Goal: Obtain resource: Download file/media

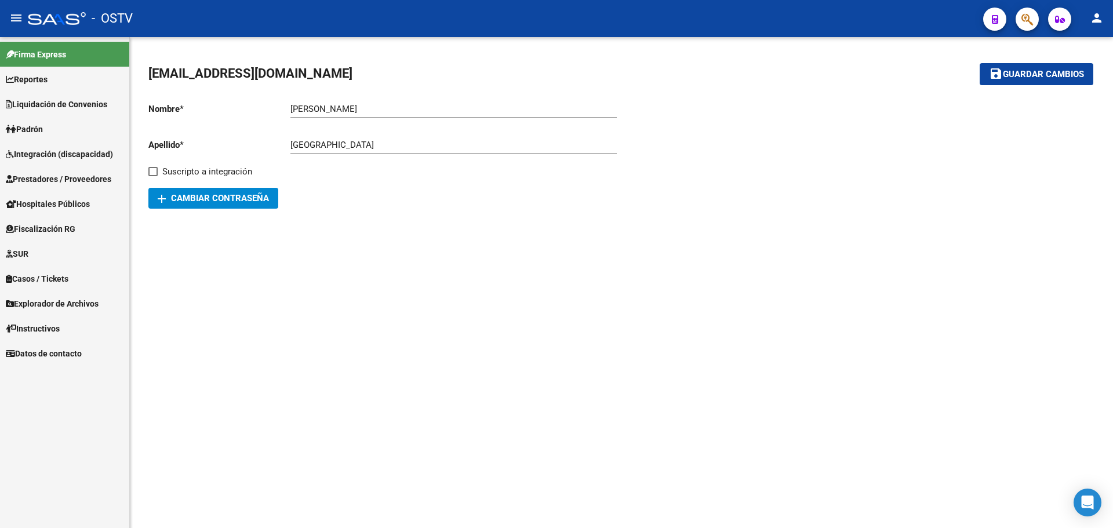
click at [23, 117] on link "Padrón" at bounding box center [64, 129] width 129 height 25
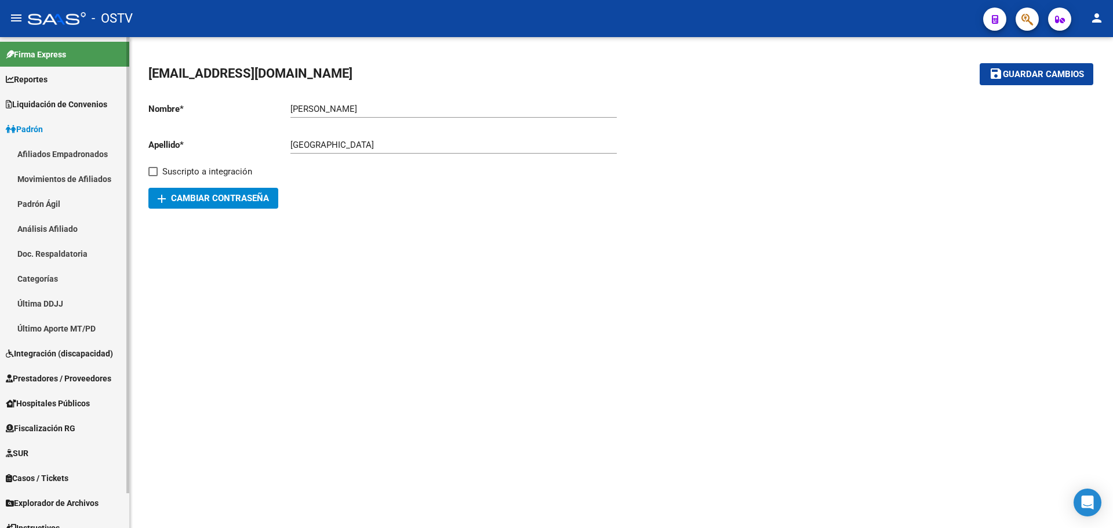
click at [29, 107] on span "Liquidación de Convenios" at bounding box center [56, 104] width 101 height 13
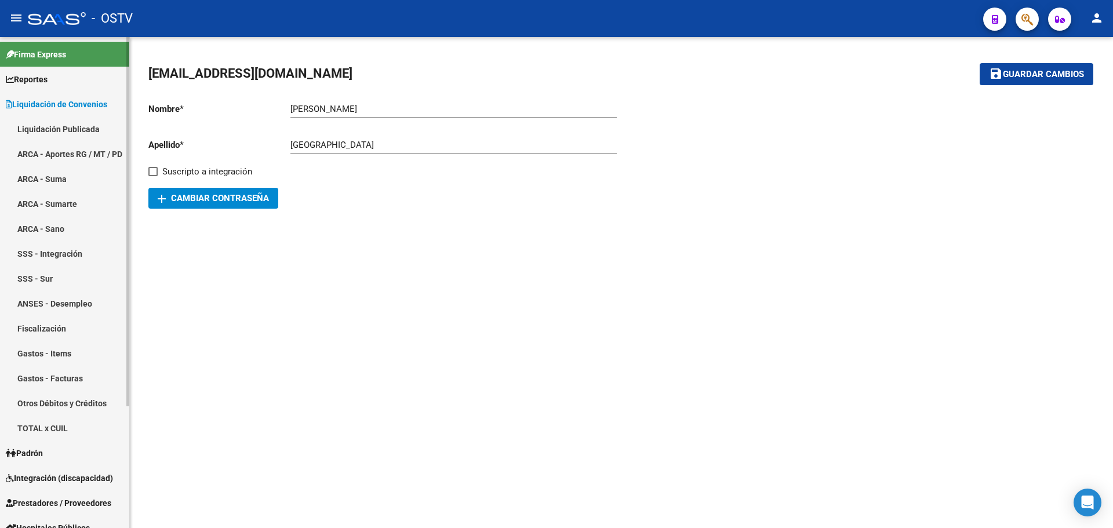
click at [64, 155] on link "ARCA - Aportes RG / MT / PD" at bounding box center [64, 153] width 129 height 25
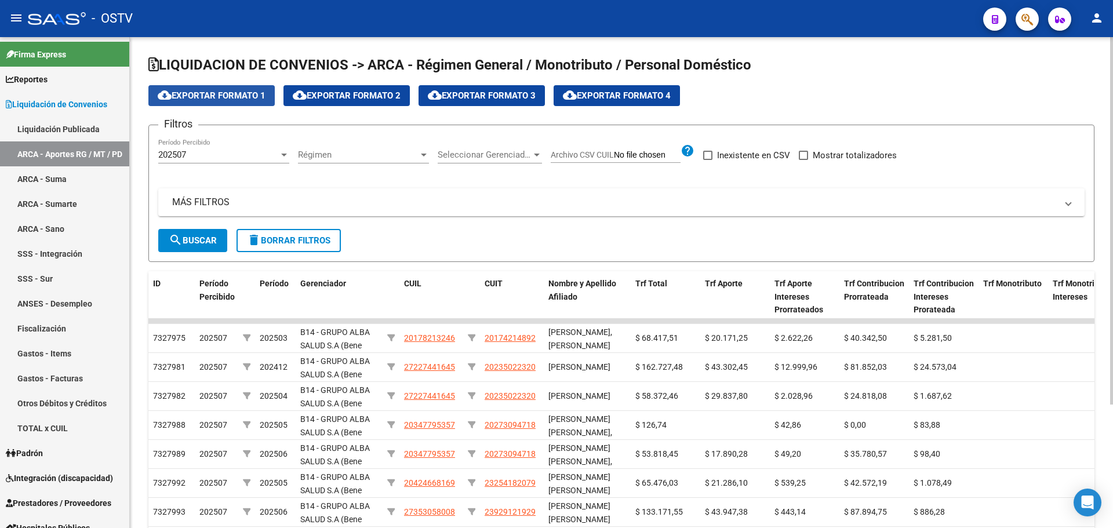
click at [245, 95] on span "cloud_download Exportar Formato 1" at bounding box center [212, 95] width 108 height 10
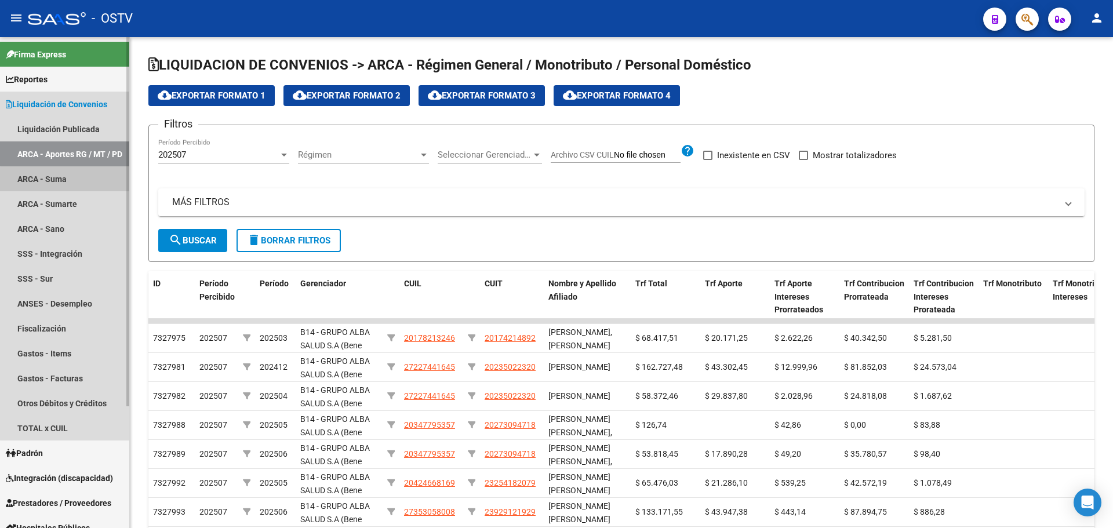
click at [96, 188] on link "ARCA - Suma" at bounding box center [64, 178] width 129 height 25
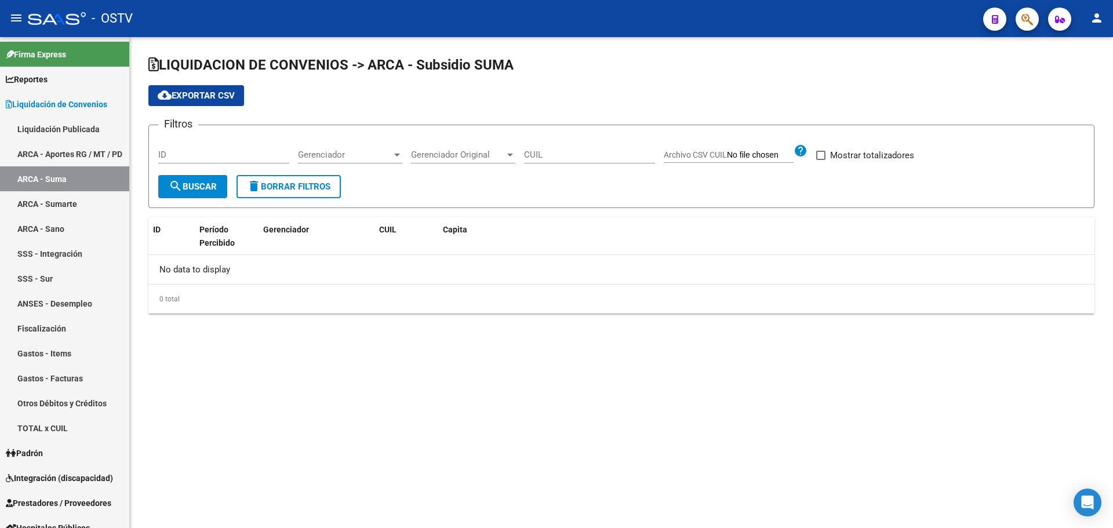
checkbox input "true"
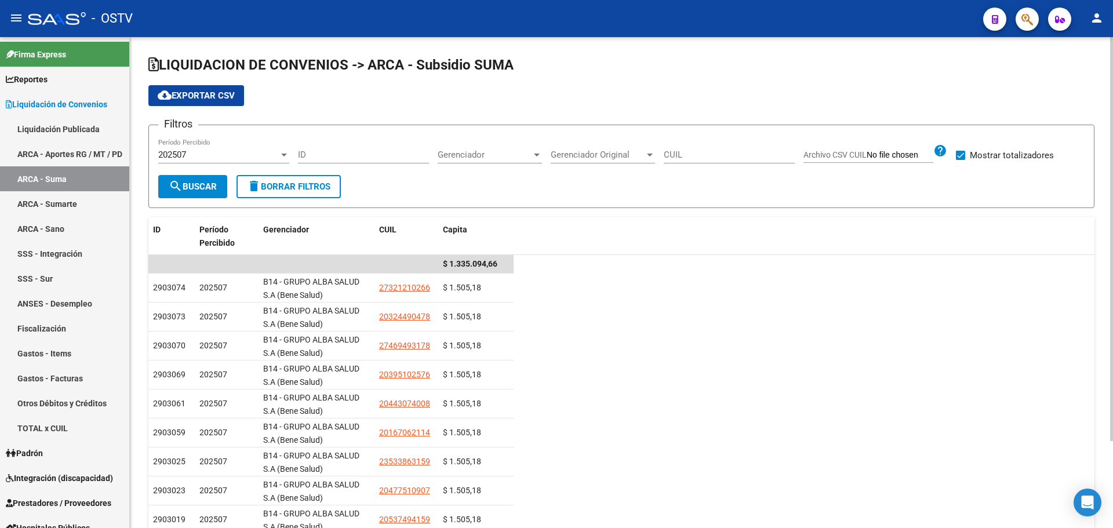
click at [191, 103] on button "cloud_download Exportar CSV" at bounding box center [196, 95] width 96 height 21
click at [75, 208] on link "ARCA - Sumarte" at bounding box center [64, 203] width 129 height 25
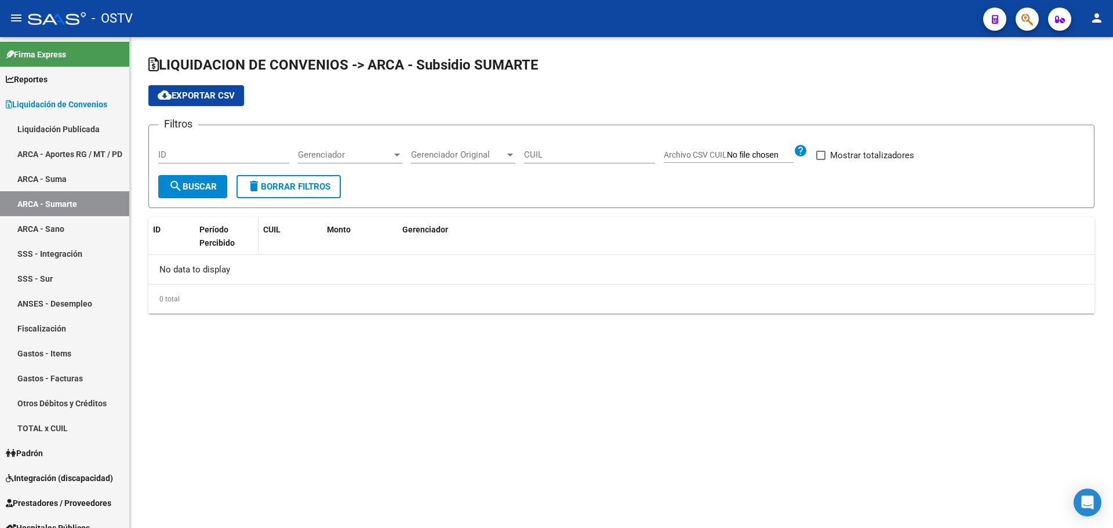
checkbox input "true"
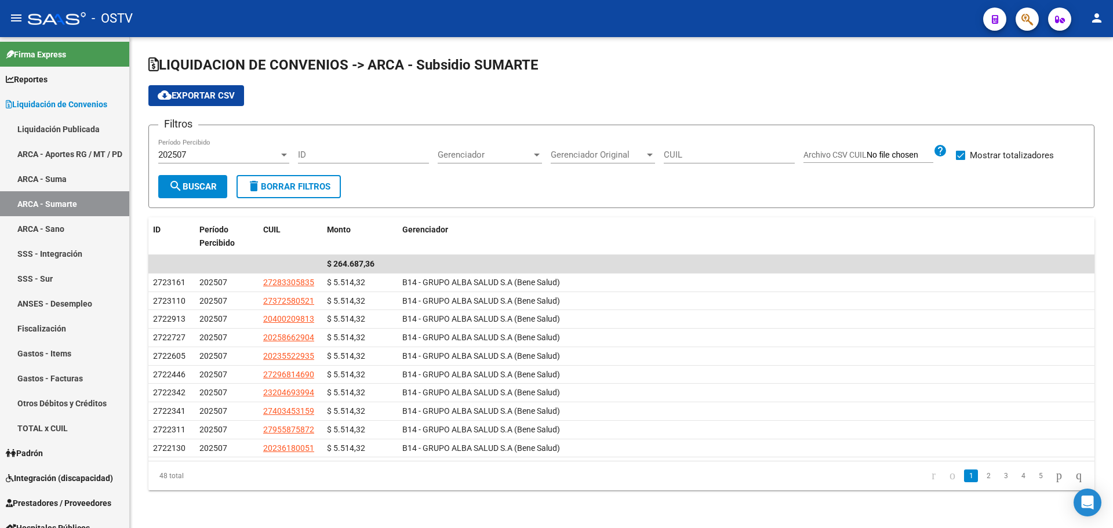
click at [226, 108] on app-list-header "LIQUIDACION DE CONVENIOS -> ARCA - Subsidio SUMARTE cloud_download Exportar CSV…" at bounding box center [621, 132] width 946 height 152
click at [222, 98] on span "cloud_download Exportar CSV" at bounding box center [196, 95] width 77 height 10
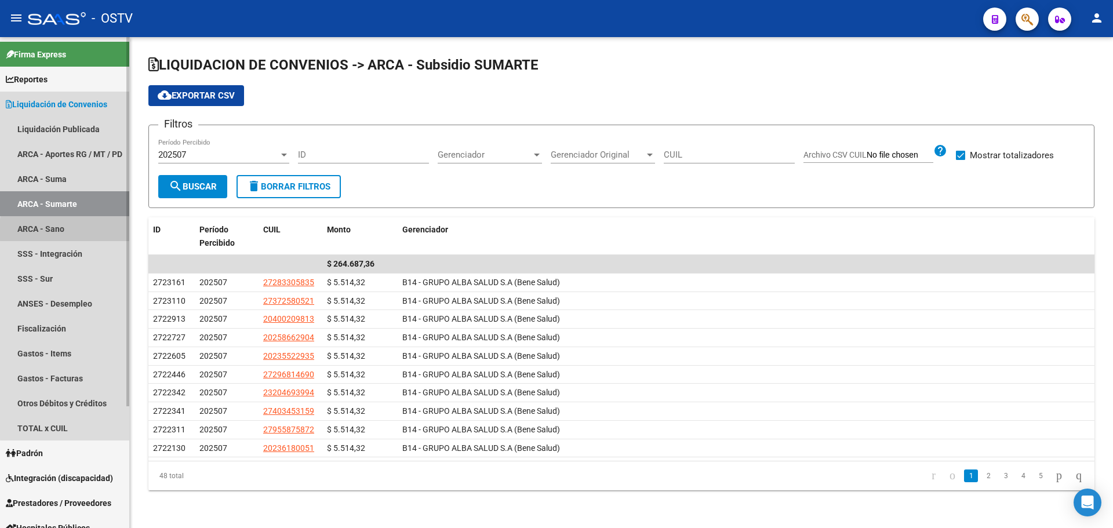
click at [102, 230] on link "ARCA - Sano" at bounding box center [64, 228] width 129 height 25
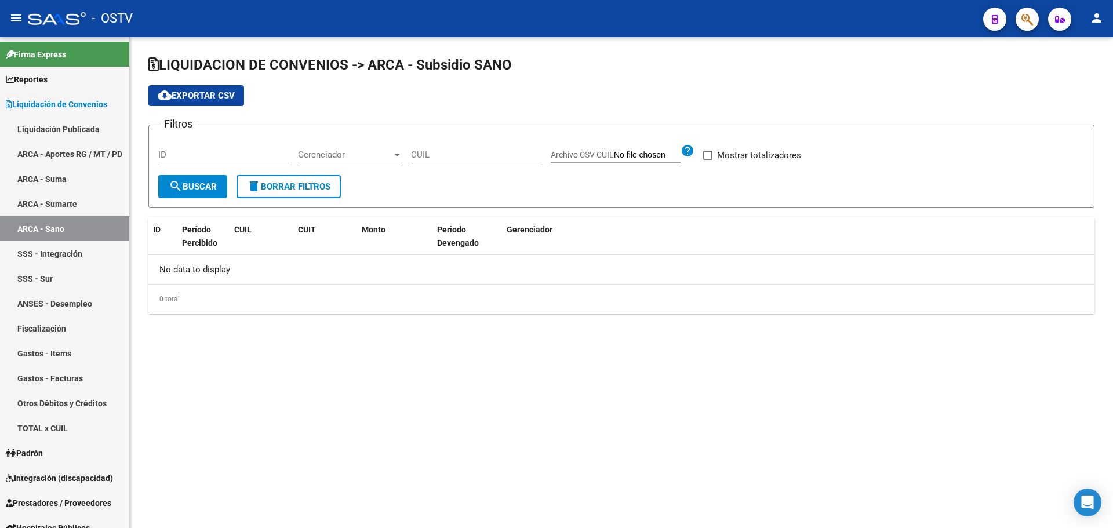
checkbox input "true"
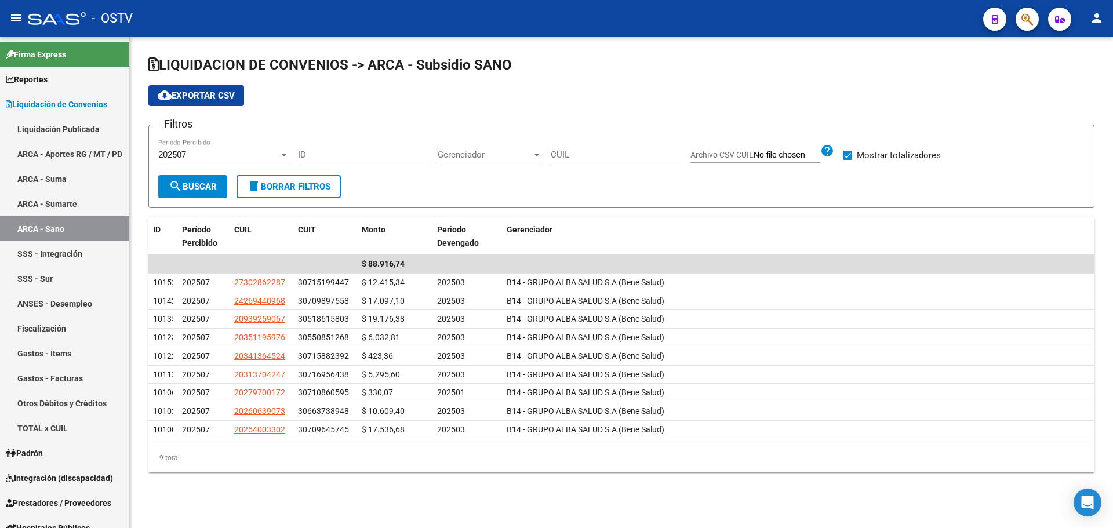
click at [212, 99] on span "cloud_download Exportar CSV" at bounding box center [196, 95] width 77 height 10
click at [104, 263] on link "SSS - Integración" at bounding box center [64, 253] width 129 height 25
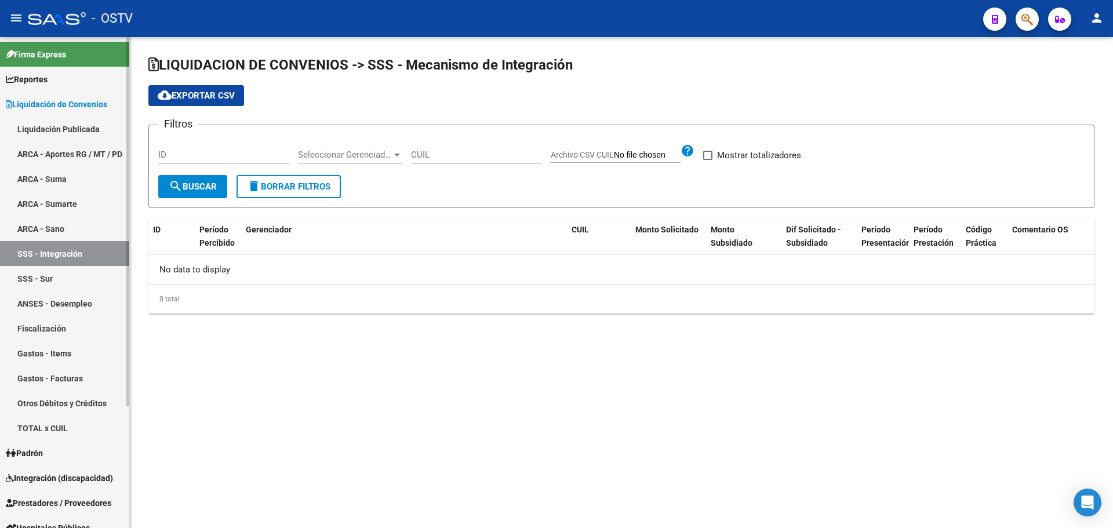
checkbox input "true"
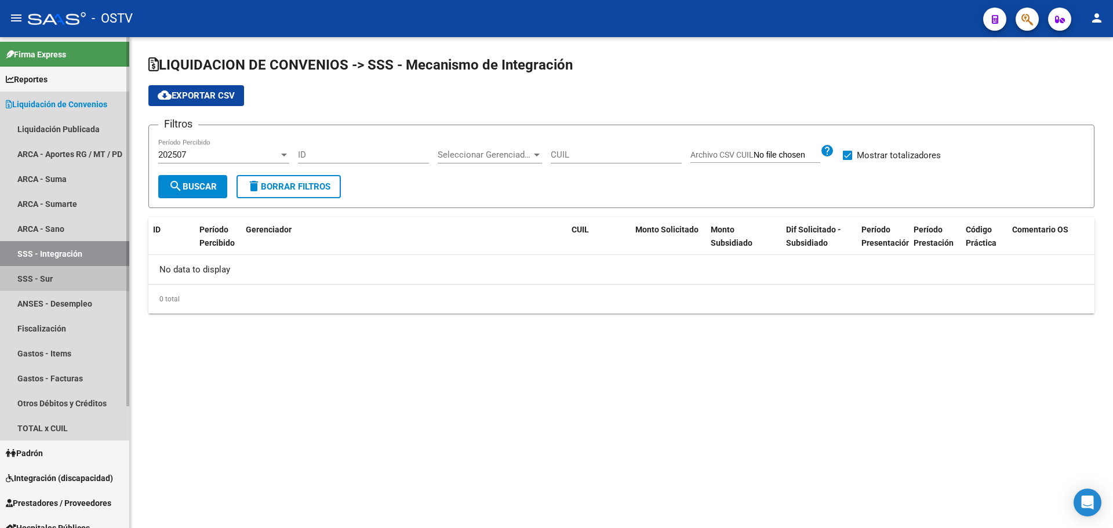
click at [96, 281] on link "SSS - Sur" at bounding box center [64, 278] width 129 height 25
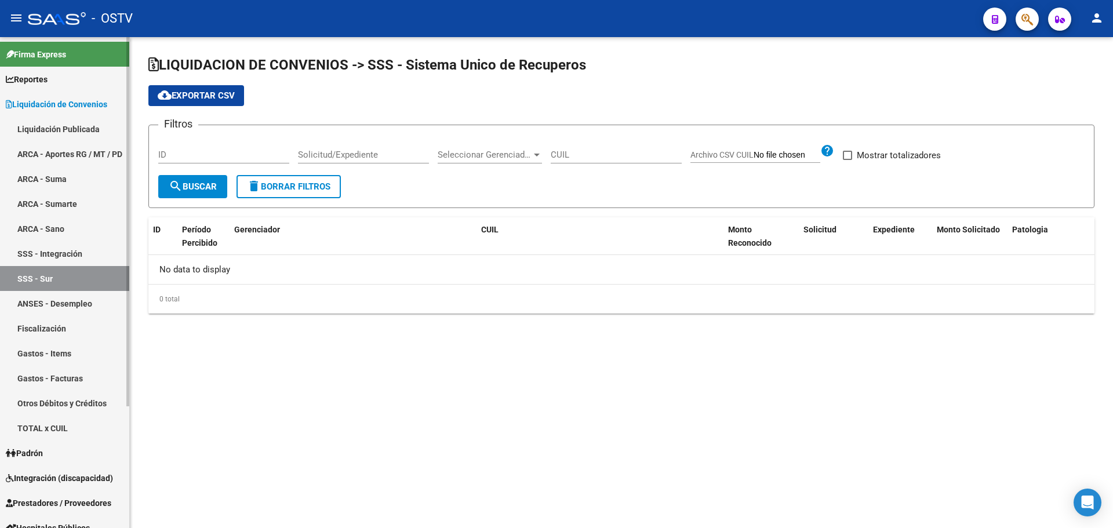
checkbox input "true"
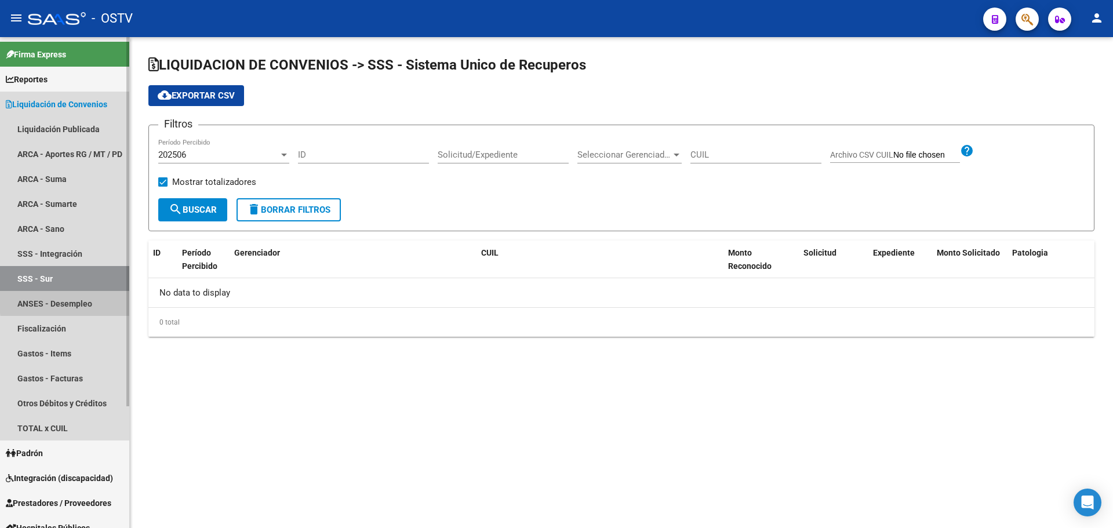
click at [94, 300] on link "ANSES - Desempleo" at bounding box center [64, 303] width 129 height 25
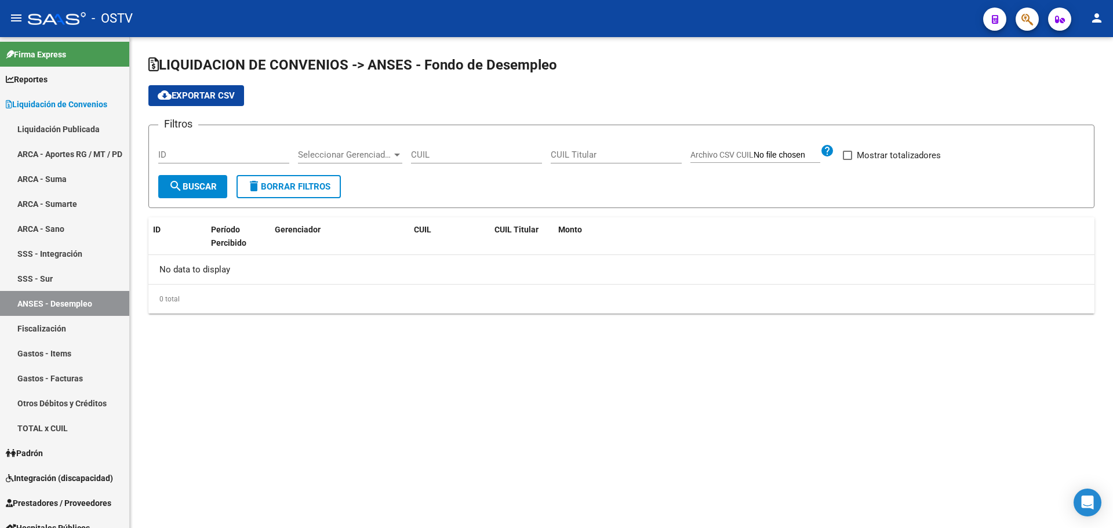
checkbox input "true"
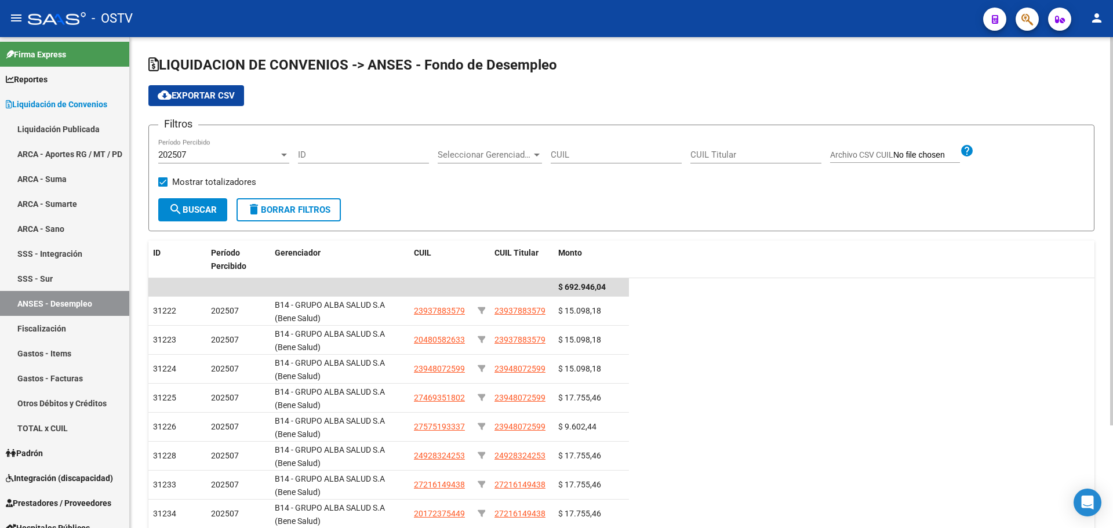
click at [189, 96] on span "cloud_download Exportar CSV" at bounding box center [196, 95] width 77 height 10
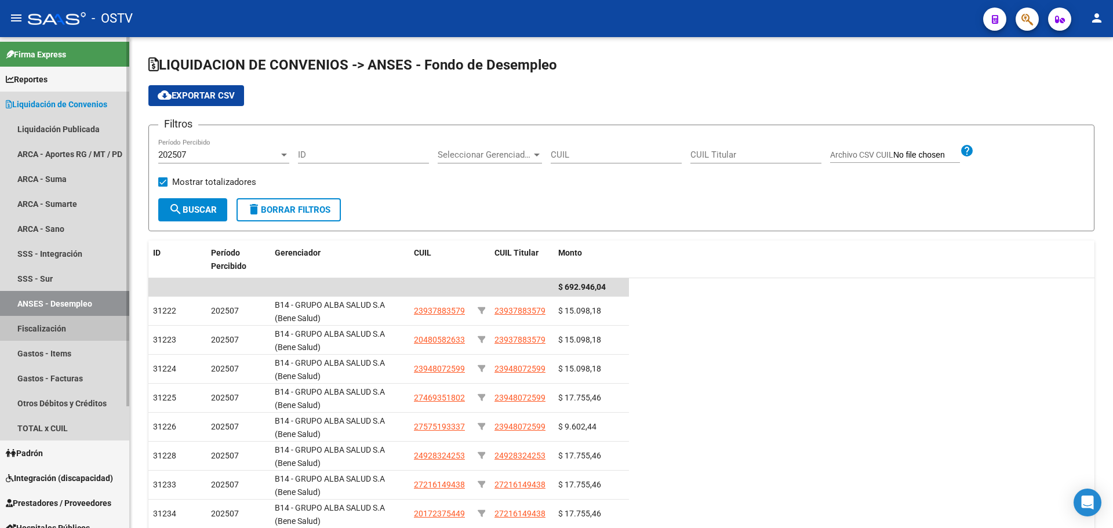
click at [108, 334] on link "Fiscalización" at bounding box center [64, 328] width 129 height 25
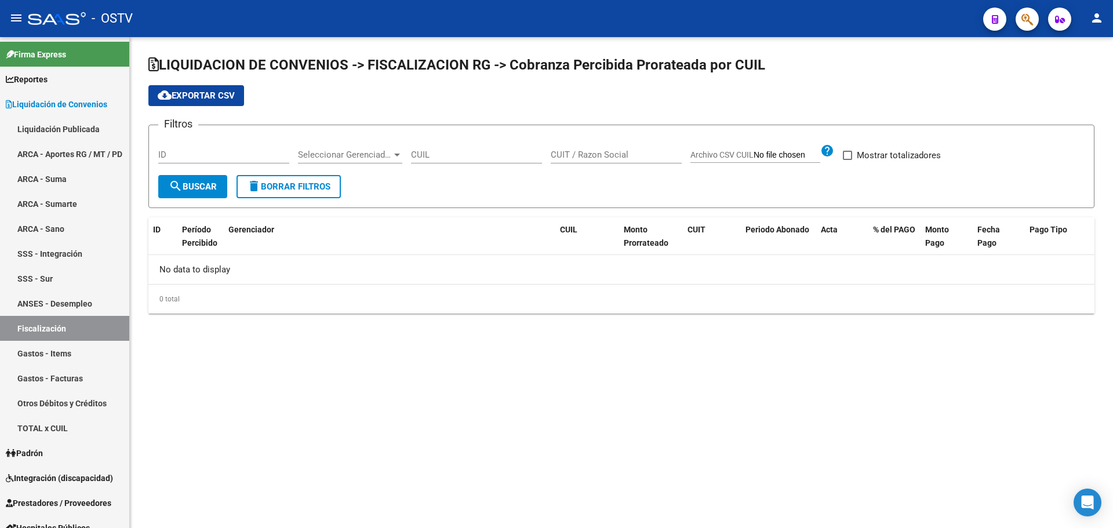
checkbox input "true"
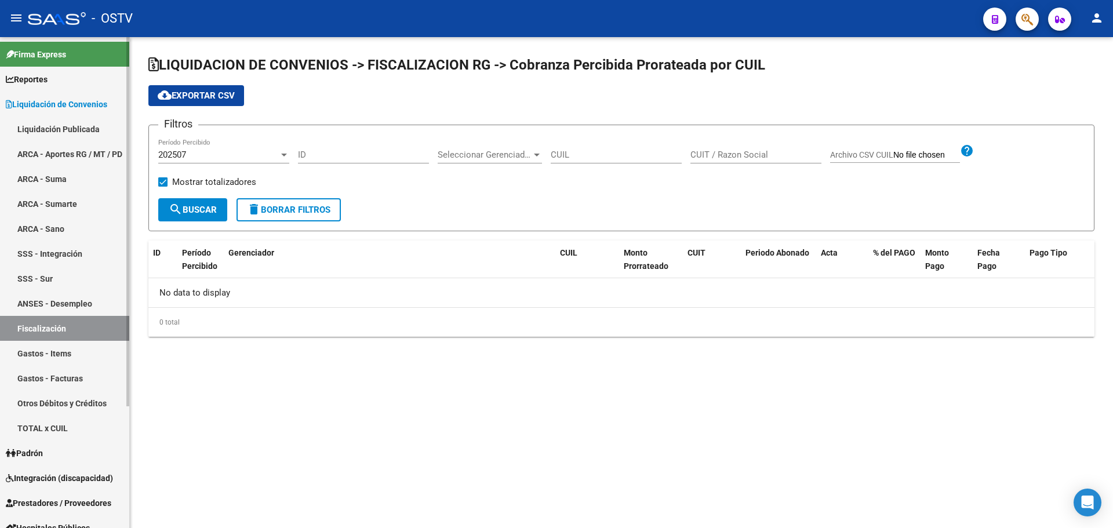
click at [97, 359] on link "Gastos - Items" at bounding box center [64, 353] width 129 height 25
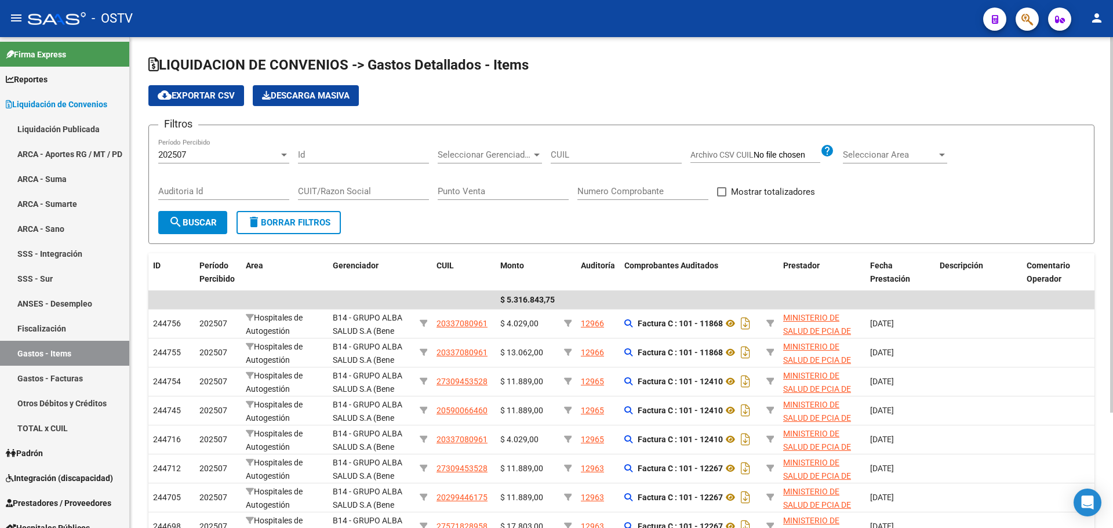
click at [217, 95] on span "cloud_download Exportar CSV" at bounding box center [196, 95] width 77 height 10
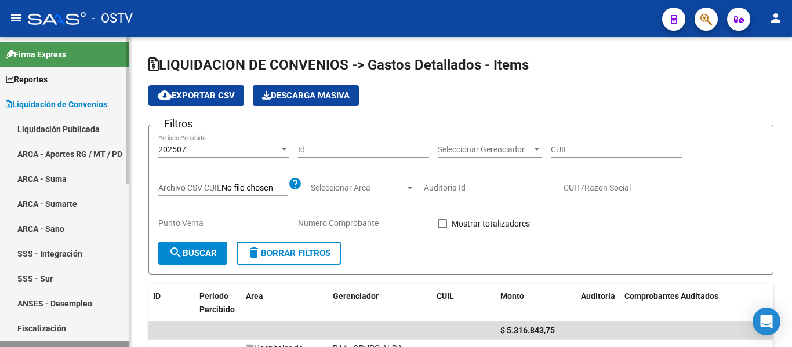
click at [78, 132] on link "Liquidación Publicada" at bounding box center [64, 129] width 129 height 25
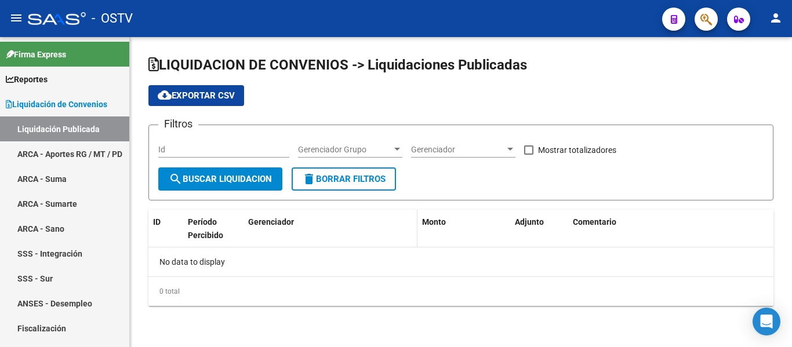
checkbox input "true"
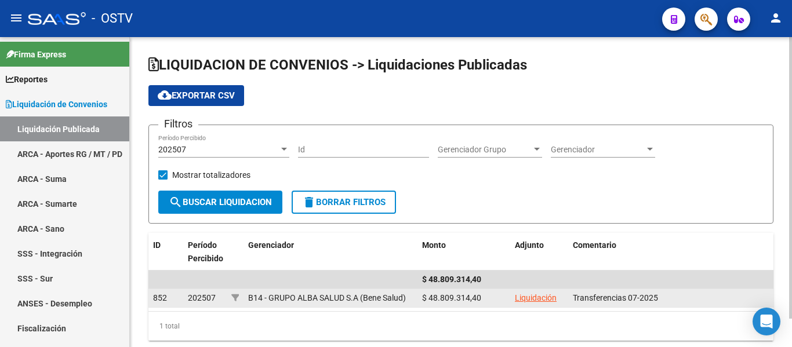
click at [546, 297] on link "Liquidación" at bounding box center [536, 297] width 42 height 9
